Goal: Task Accomplishment & Management: Manage account settings

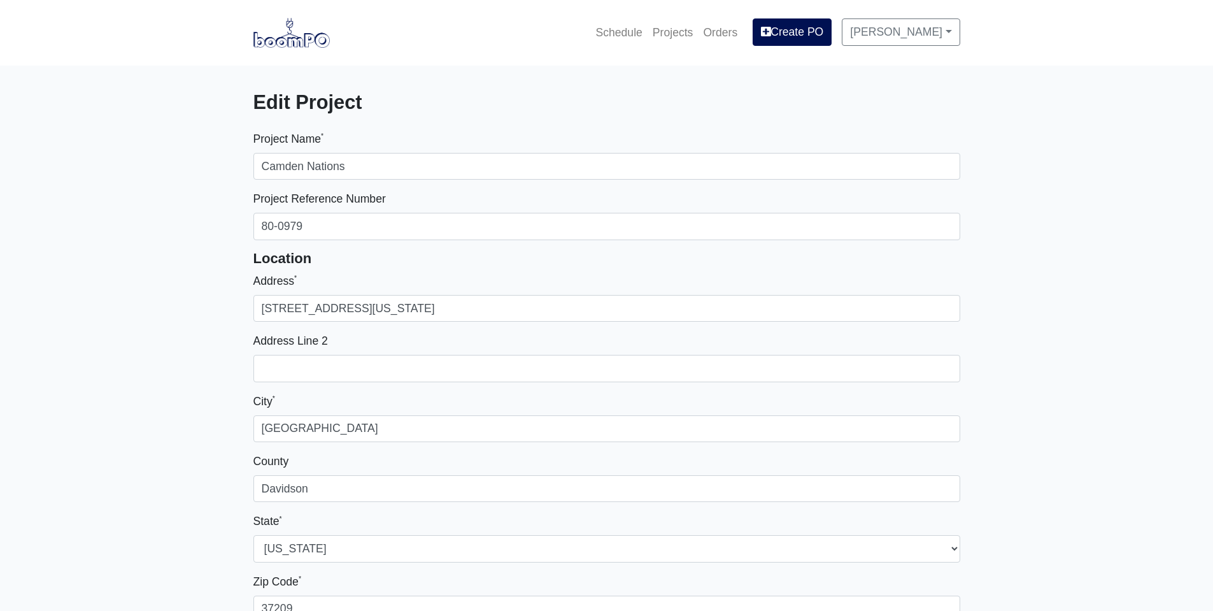
select select
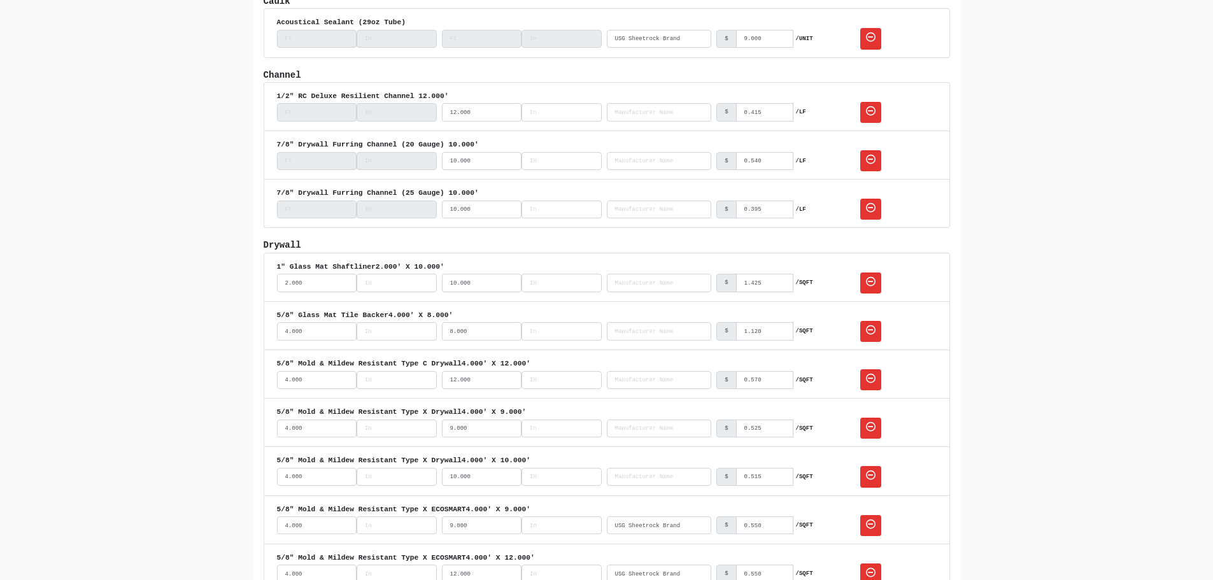
scroll to position [1082, 0]
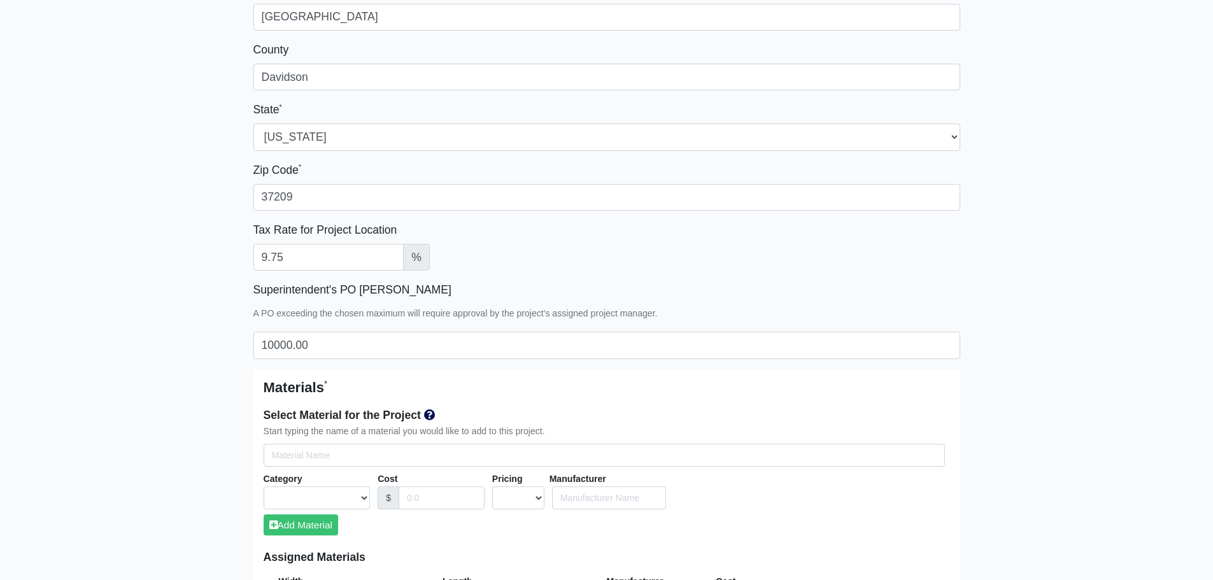
scroll to position [405, 0]
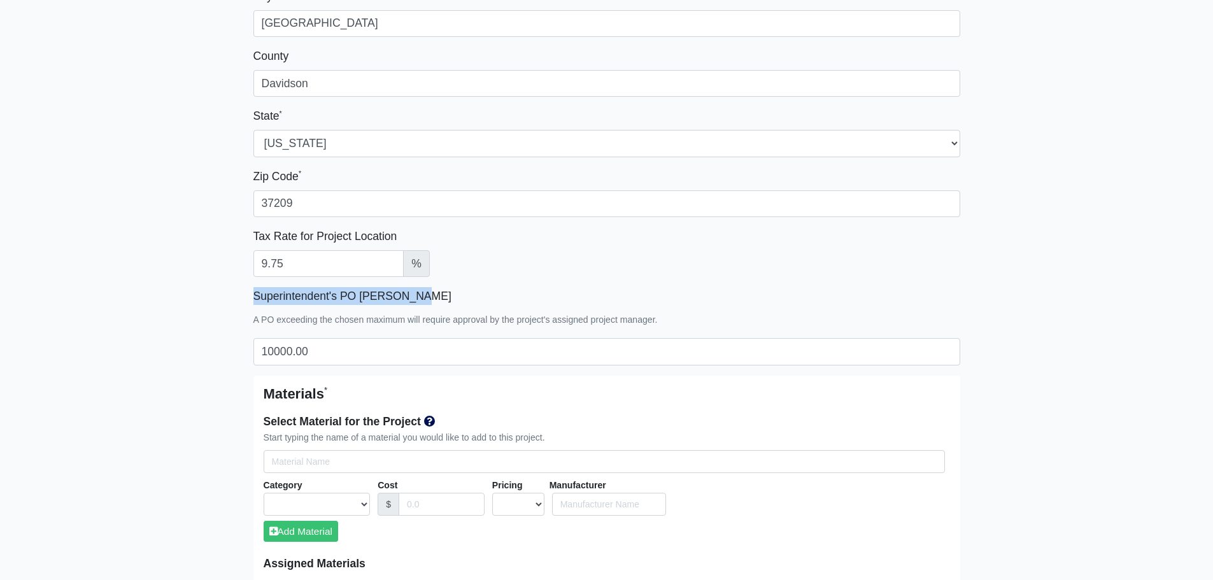
drag, startPoint x: 429, startPoint y: 299, endPoint x: 241, endPoint y: 309, distance: 188.1
click at [695, 259] on div "Tax Rate for Project Location 9.75 %" at bounding box center [606, 252] width 707 height 50
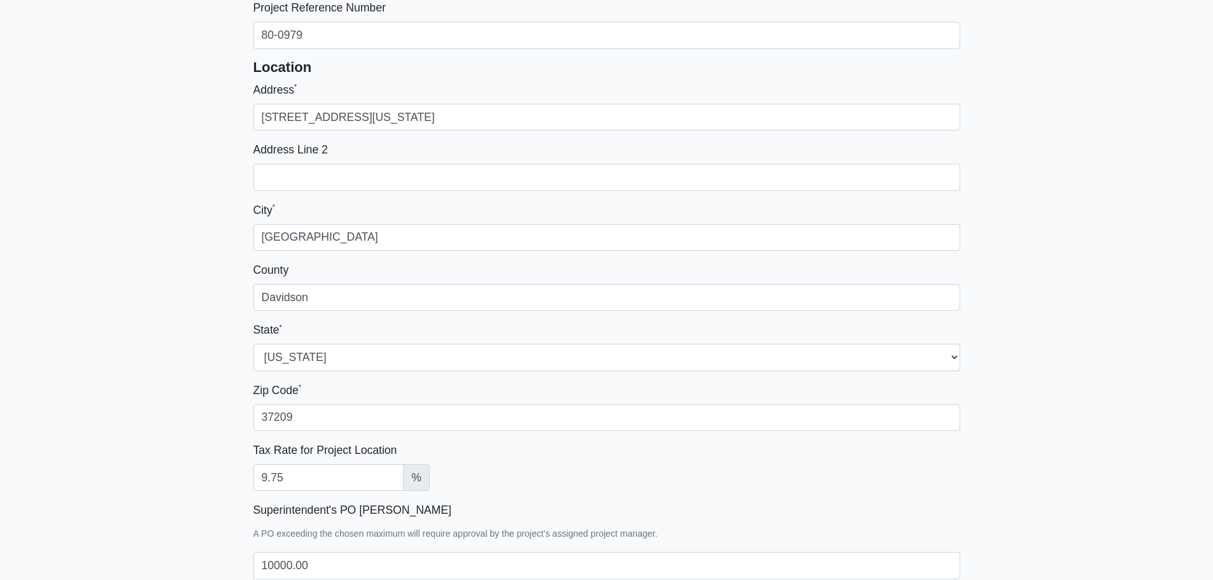
scroll to position [204, 0]
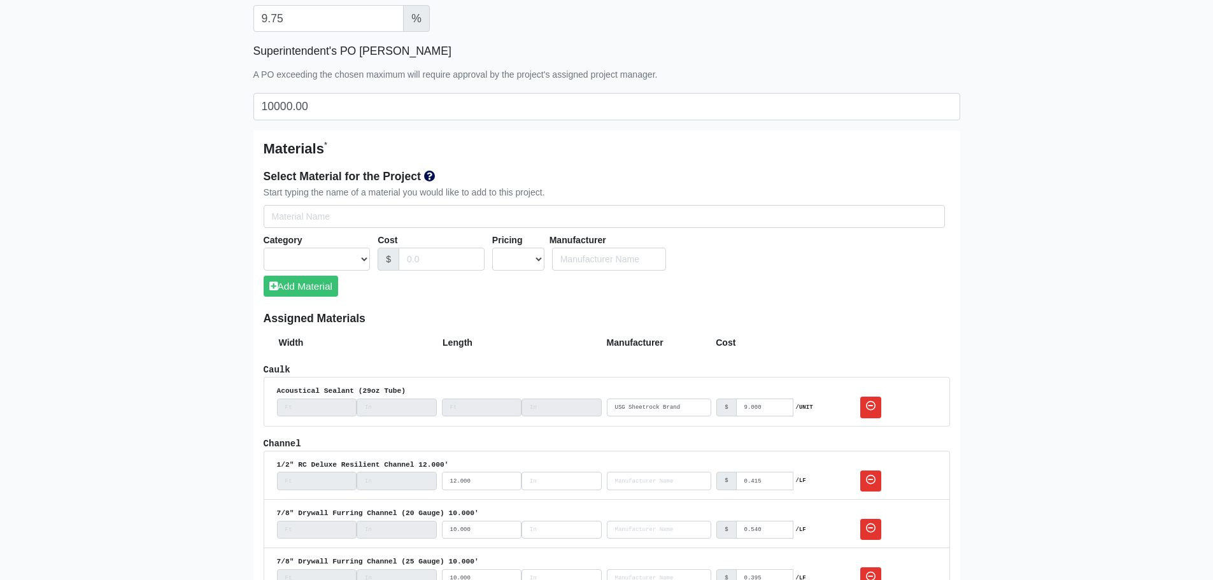
scroll to position [714, 0]
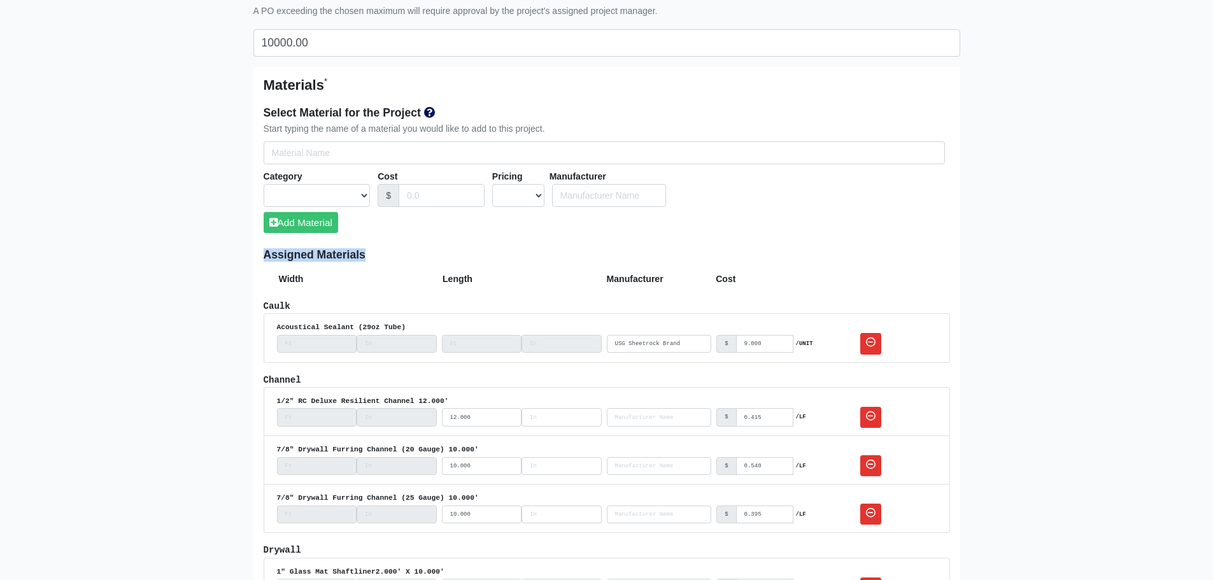
drag, startPoint x: 381, startPoint y: 253, endPoint x: 243, endPoint y: 244, distance: 138.4
drag, startPoint x: 264, startPoint y: 255, endPoint x: 437, endPoint y: 256, distance: 172.5
click at [399, 257] on h6 "Assigned Materials" at bounding box center [607, 254] width 686 height 13
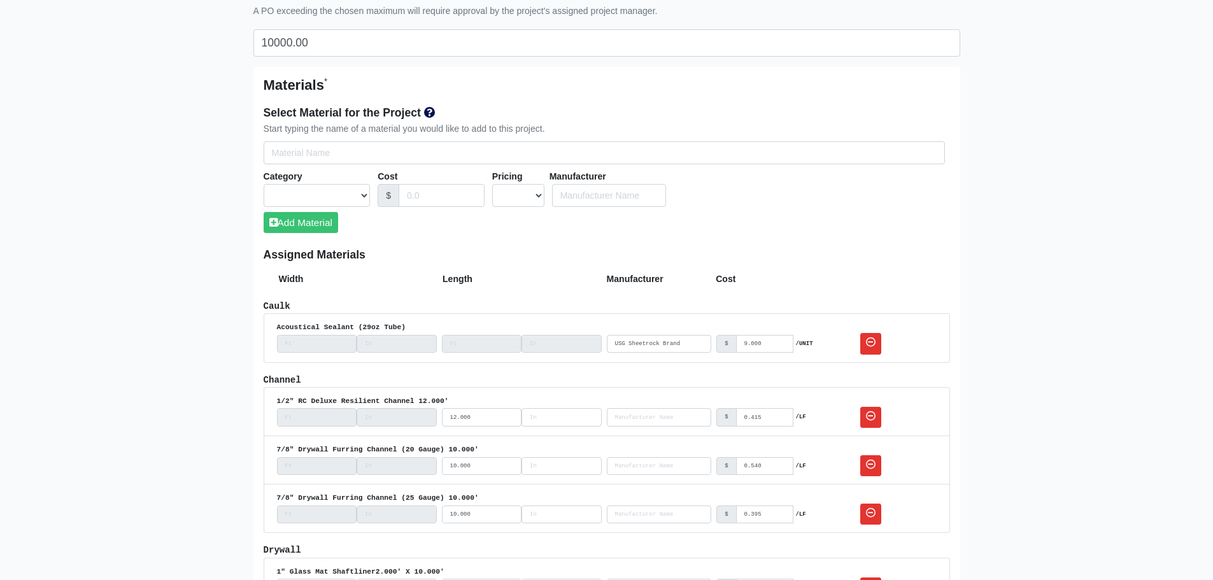
drag, startPoint x: 965, startPoint y: 271, endPoint x: 1024, endPoint y: 293, distance: 63.3
click at [678, 281] on div "Manufacturer" at bounding box center [662, 279] width 110 height 15
click at [737, 283] on div "Cost" at bounding box center [771, 279] width 110 height 15
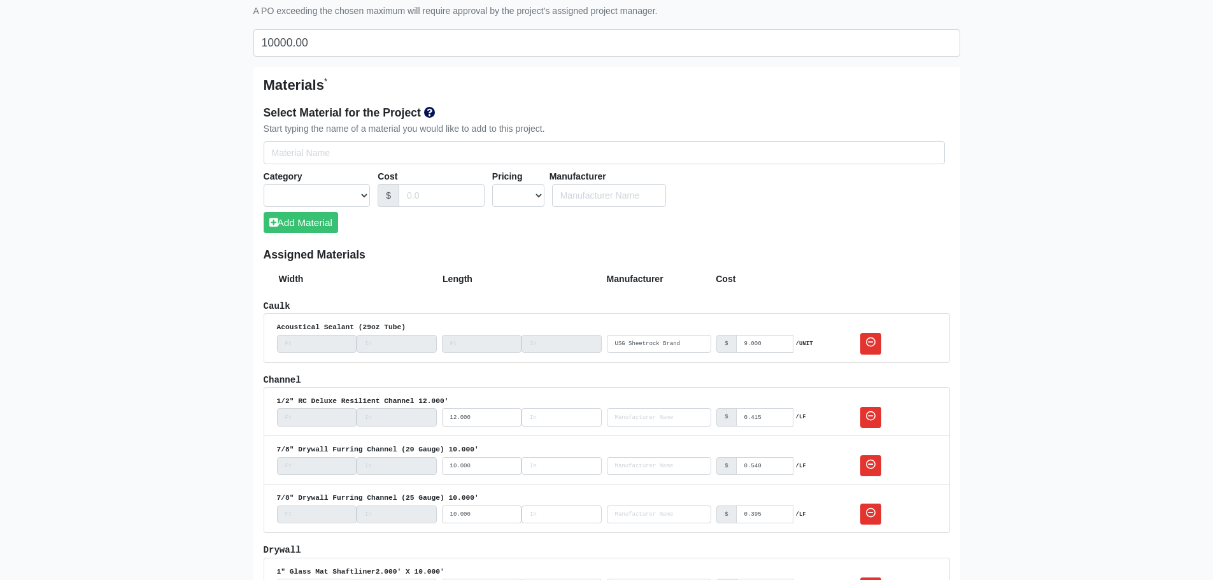
click at [735, 279] on strong "Cost" at bounding box center [726, 279] width 20 height 10
drag, startPoint x: 733, startPoint y: 278, endPoint x: 280, endPoint y: 277, distance: 453.3
click at [267, 278] on div "Width Length Manufacturer Cost" at bounding box center [607, 279] width 686 height 15
click at [537, 194] on select "UNIT MLF LF MSQFT SQFT" at bounding box center [518, 196] width 52 height 24
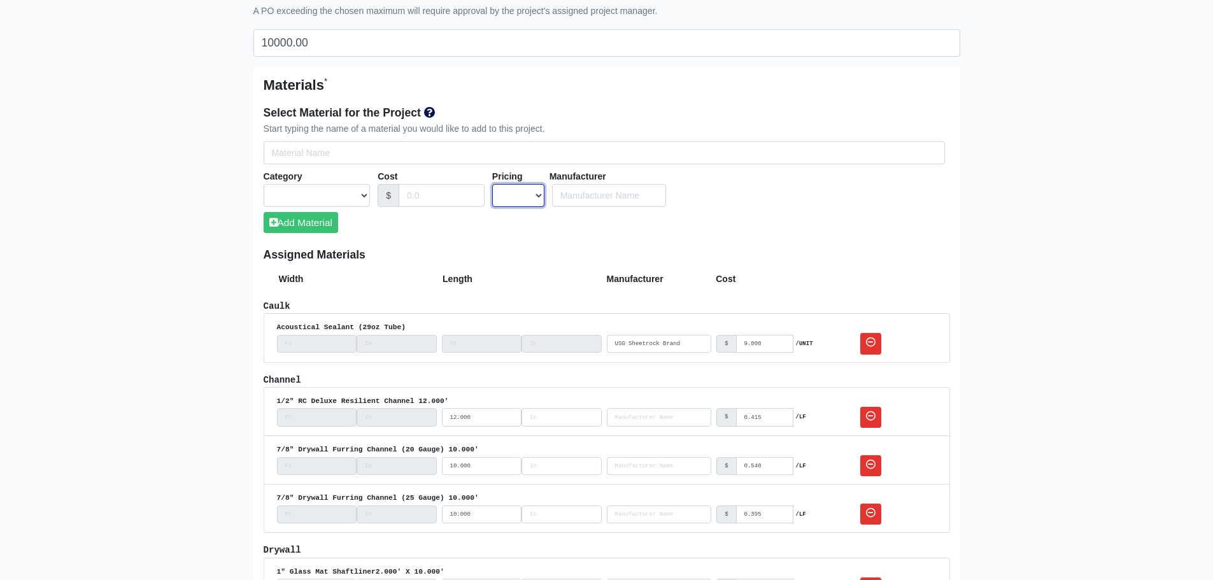
click at [537, 194] on select "UNIT MLF LF MSQFT SQFT" at bounding box center [518, 196] width 52 height 24
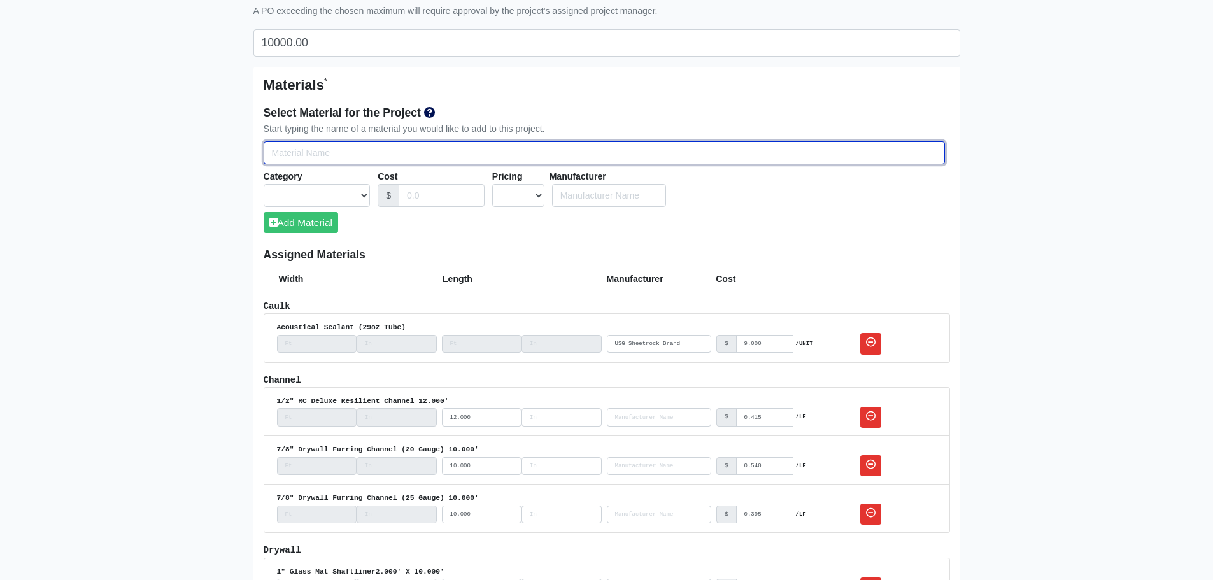
click at [931, 147] on input "Select Team Members for the Project" at bounding box center [604, 153] width 681 height 24
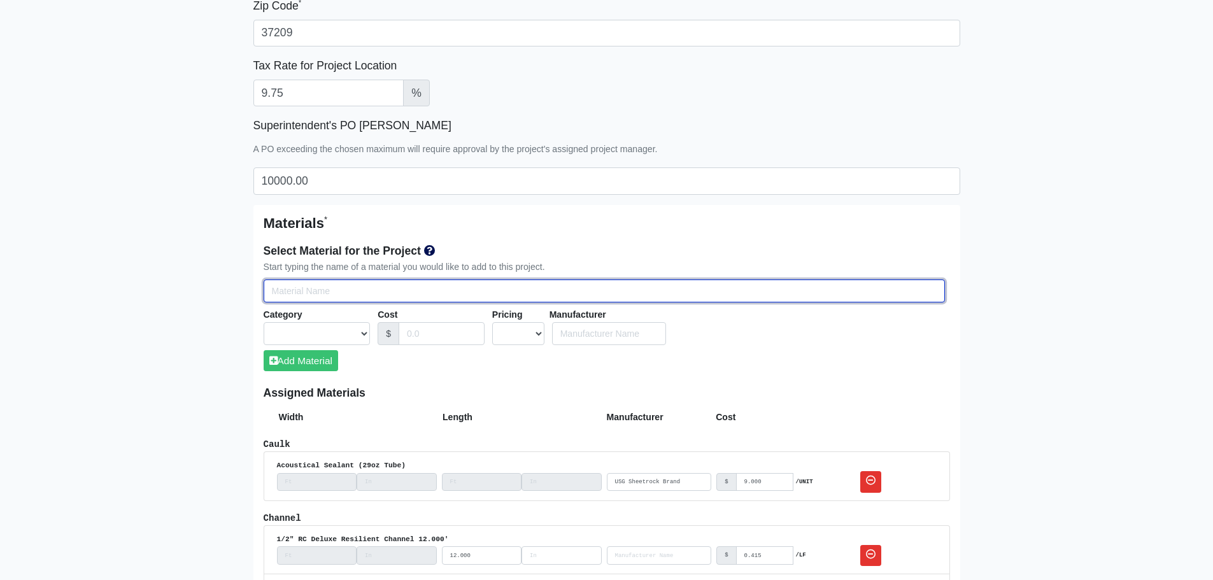
scroll to position [639, 0]
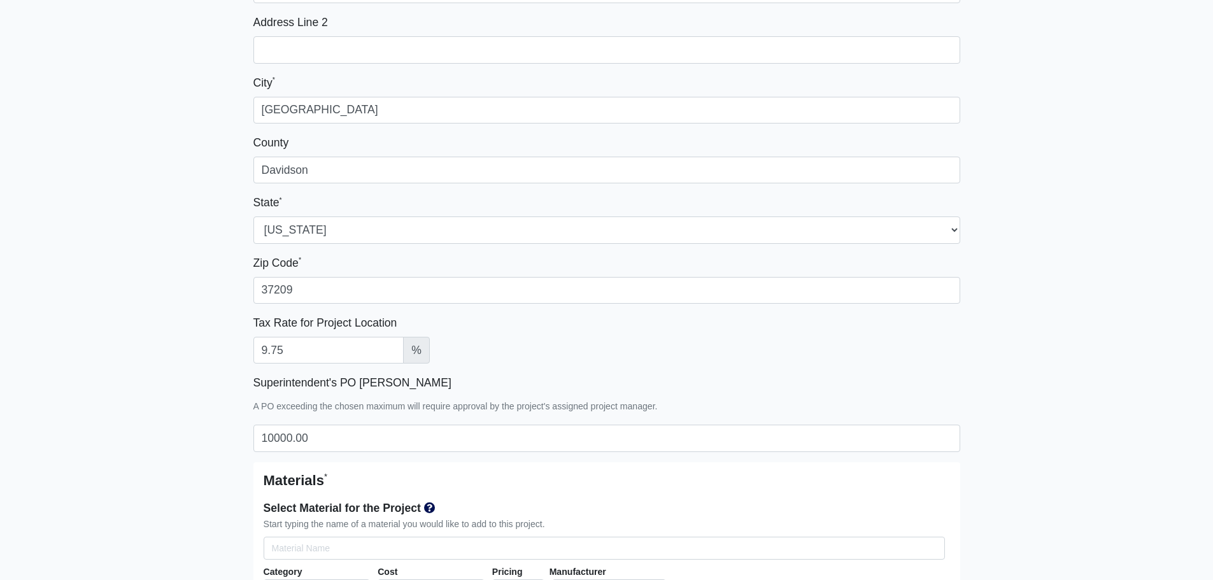
scroll to position [382, 0]
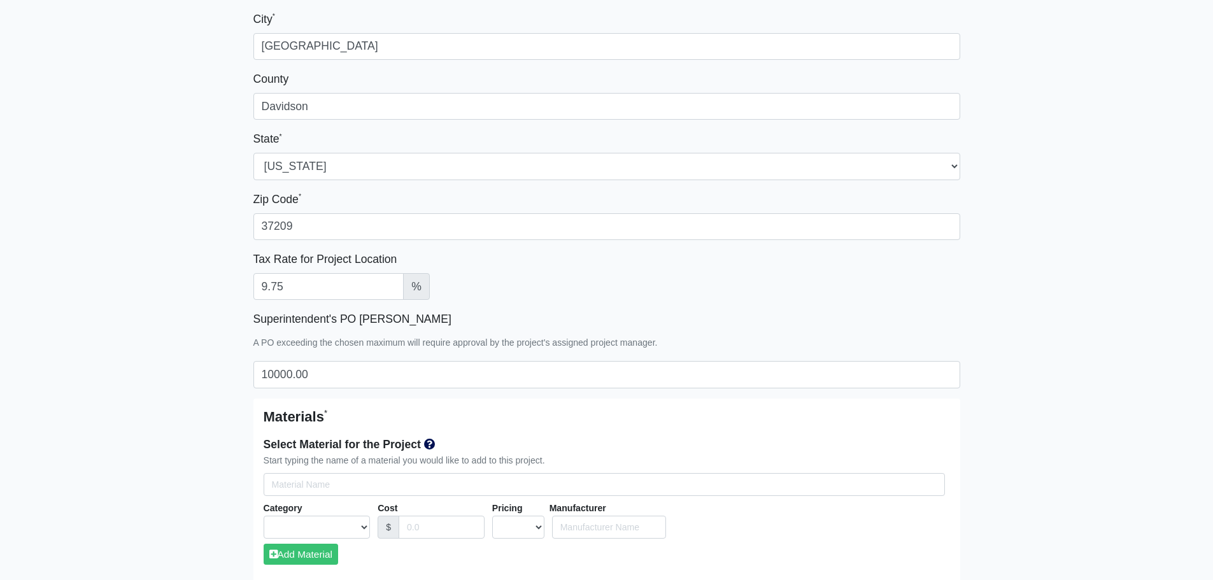
drag, startPoint x: 656, startPoint y: 341, endPoint x: 258, endPoint y: 346, distance: 397.9
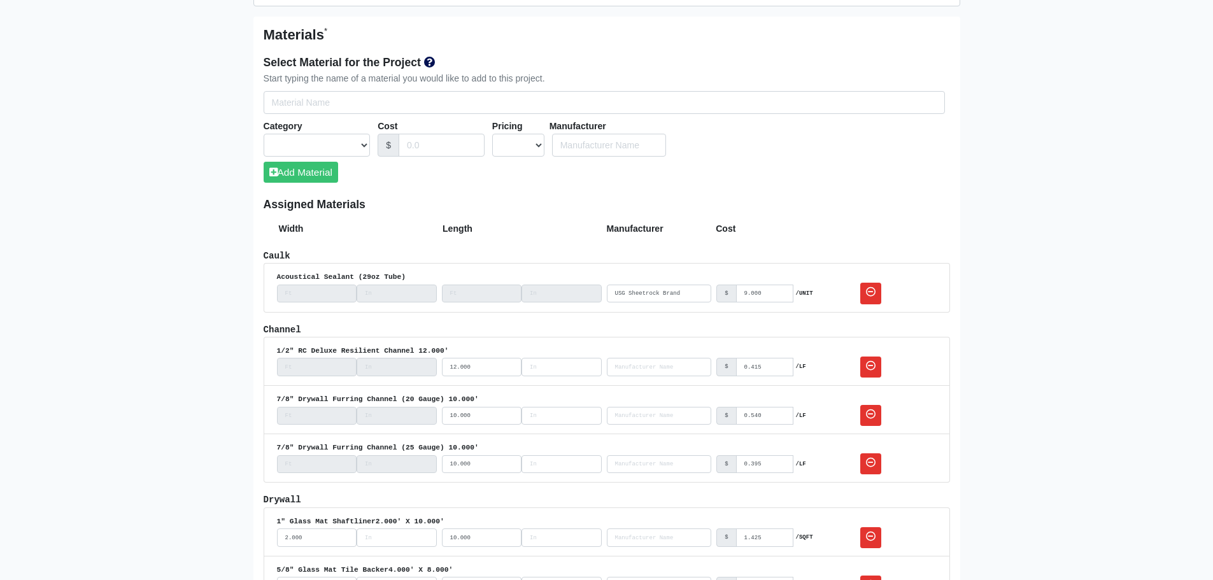
scroll to position [828, 0]
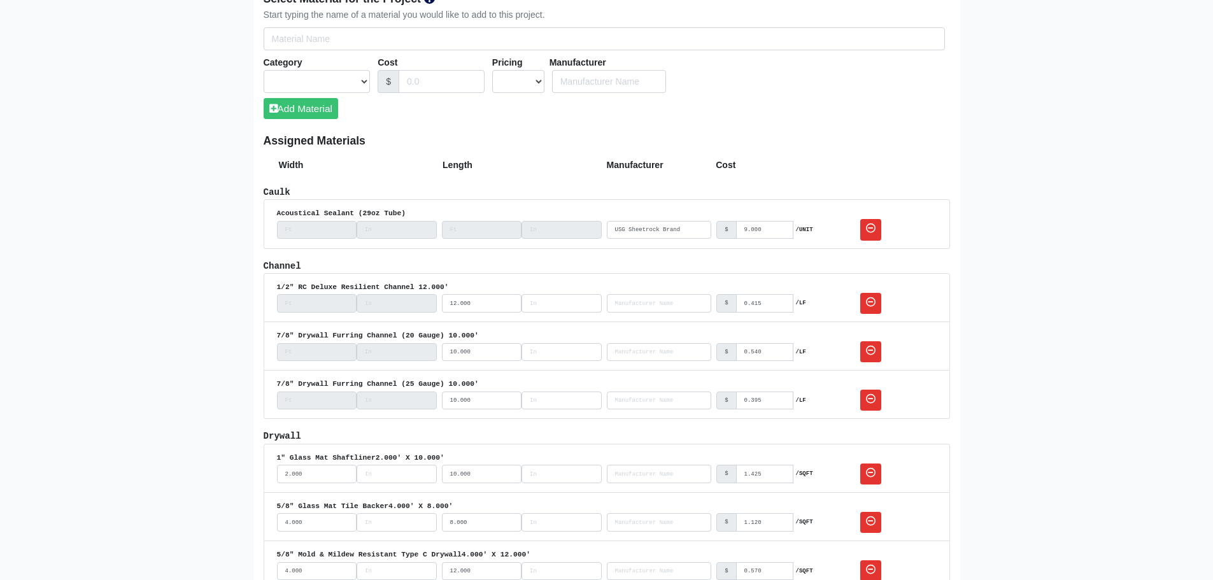
drag, startPoint x: 264, startPoint y: 143, endPoint x: 474, endPoint y: 144, distance: 210.7
click at [472, 144] on h6 "Assigned Materials" at bounding box center [607, 140] width 686 height 13
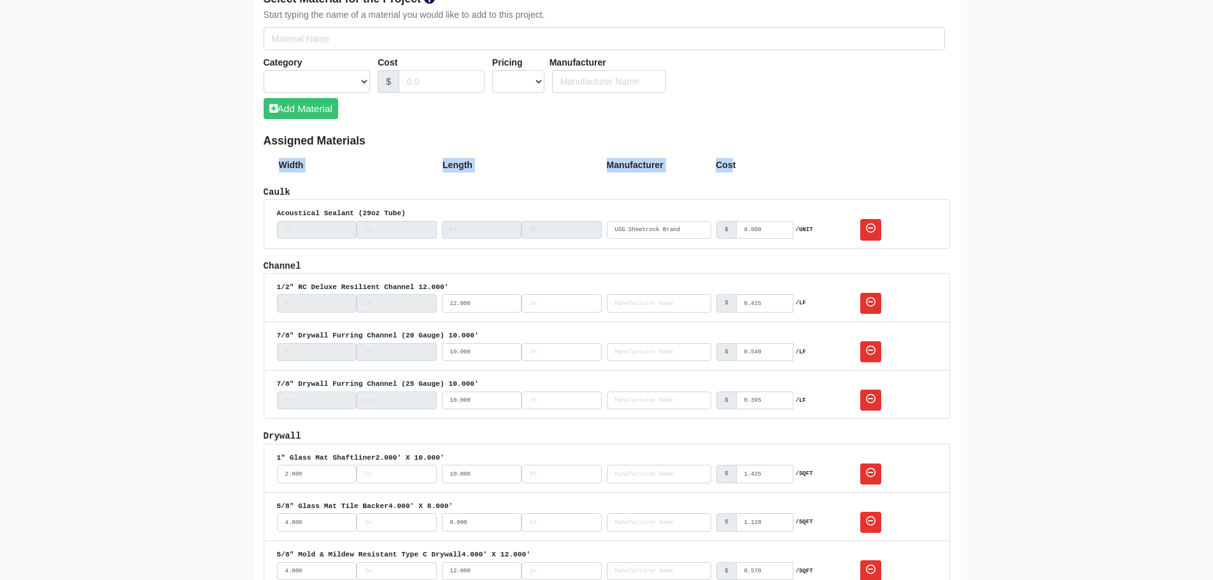
drag, startPoint x: 733, startPoint y: 164, endPoint x: 204, endPoint y: 160, distance: 529.7
